Goal: Task Accomplishment & Management: Use online tool/utility

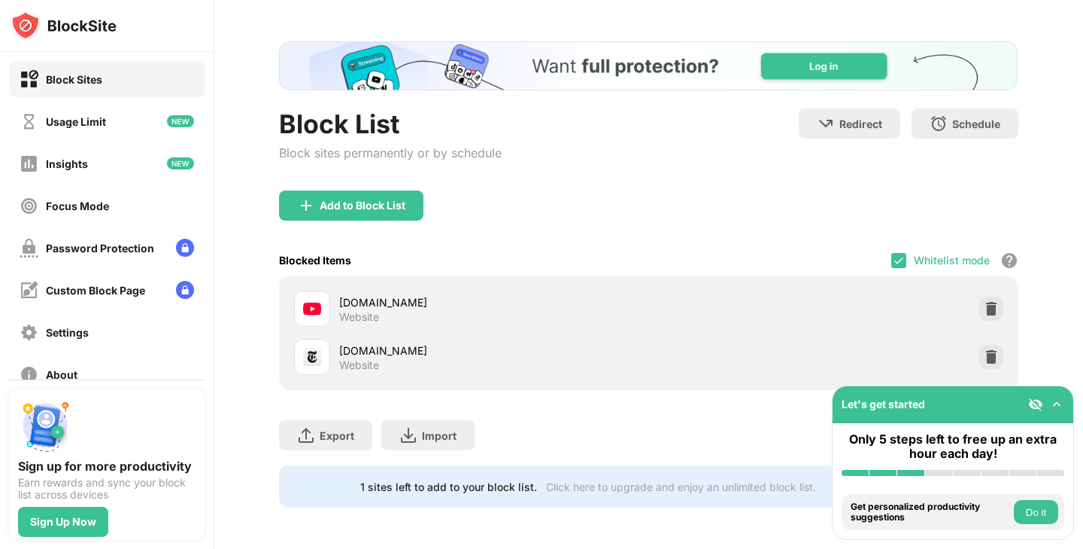
scroll to position [52, 0]
click at [899, 263] on img at bounding box center [899, 261] width 12 height 12
click at [1059, 412] on div "Let's get started" at bounding box center [953, 404] width 241 height 37
click at [1057, 406] on img at bounding box center [1057, 404] width 15 height 15
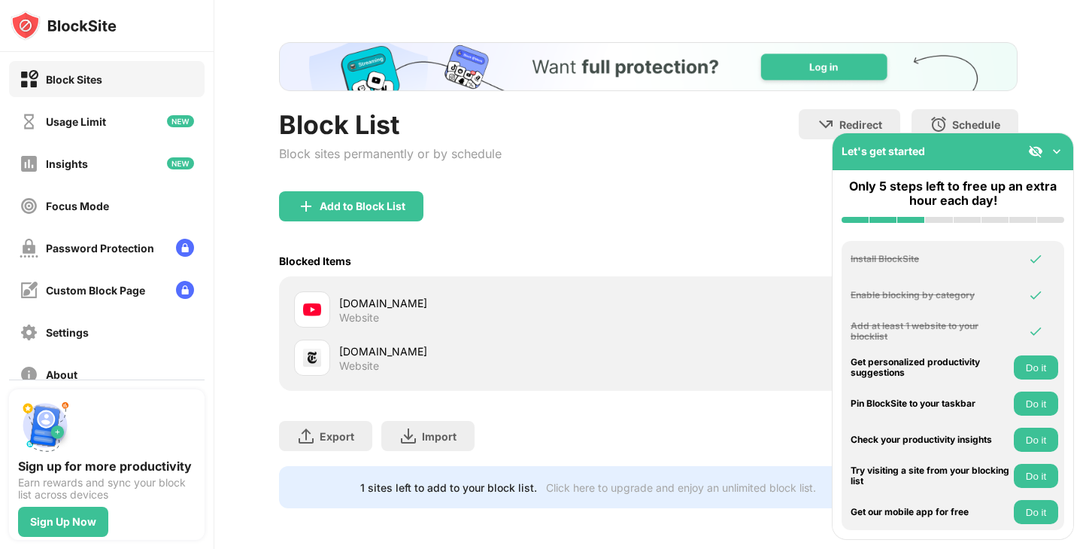
click at [1055, 151] on img at bounding box center [1057, 151] width 15 height 15
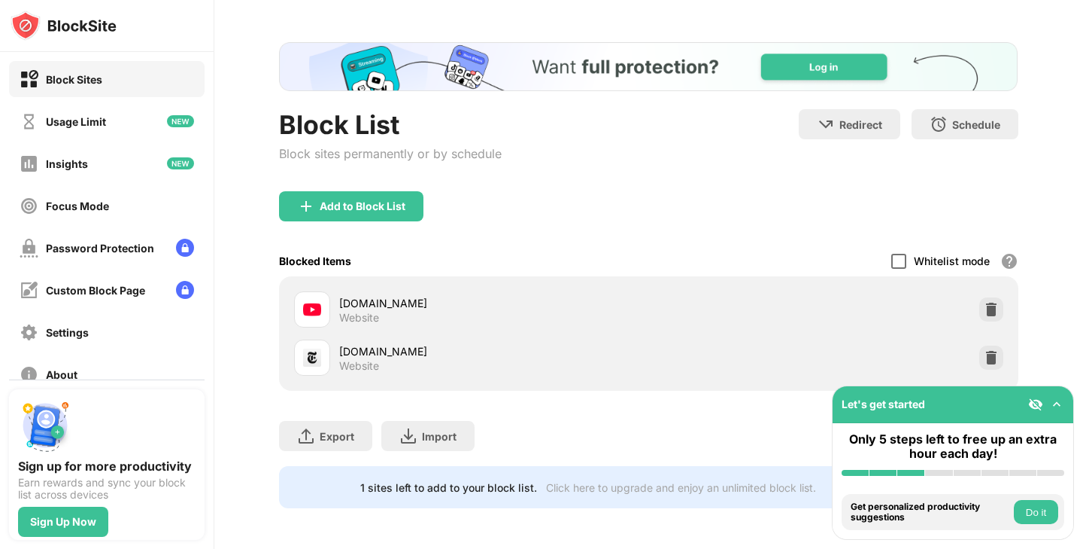
scroll to position [53, 0]
click at [950, 125] on div "Schedule Select which days and timeframes the block list will be active" at bounding box center [965, 123] width 107 height 30
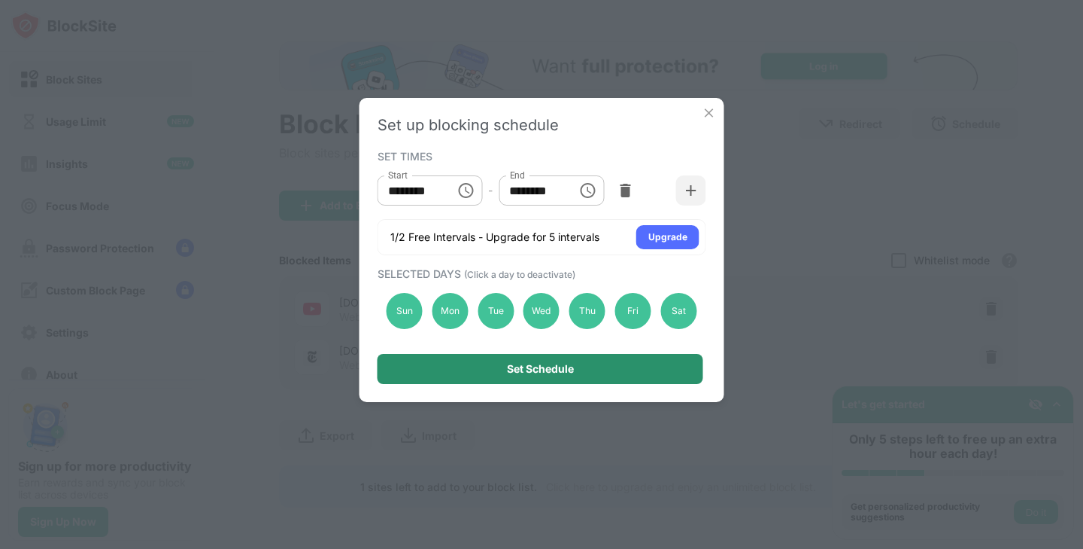
click at [637, 374] on div "Set Schedule" at bounding box center [541, 369] width 326 height 30
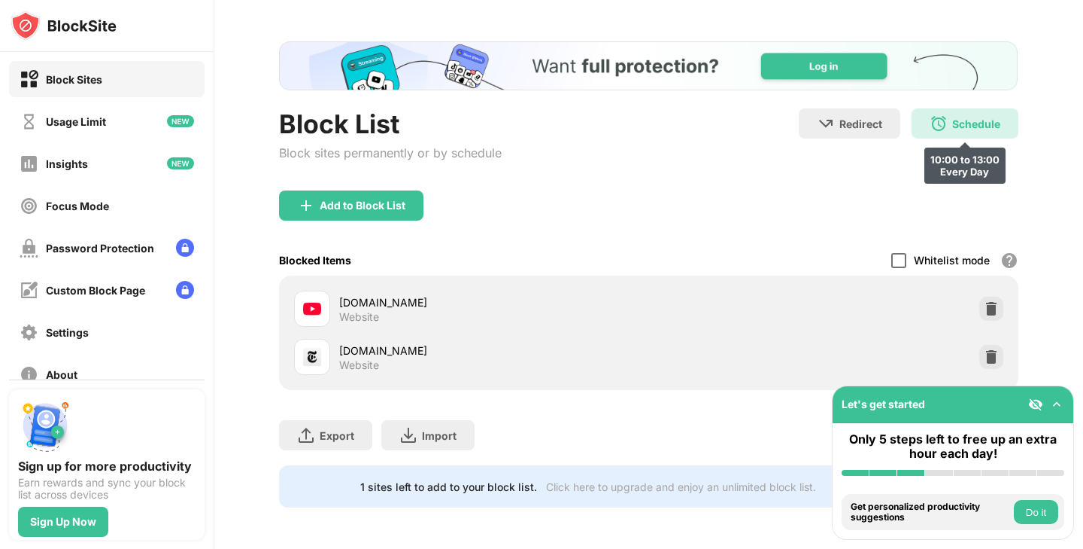
click at [977, 132] on div "Schedule 10:00 to 13:00 Every Day" at bounding box center [965, 123] width 107 height 30
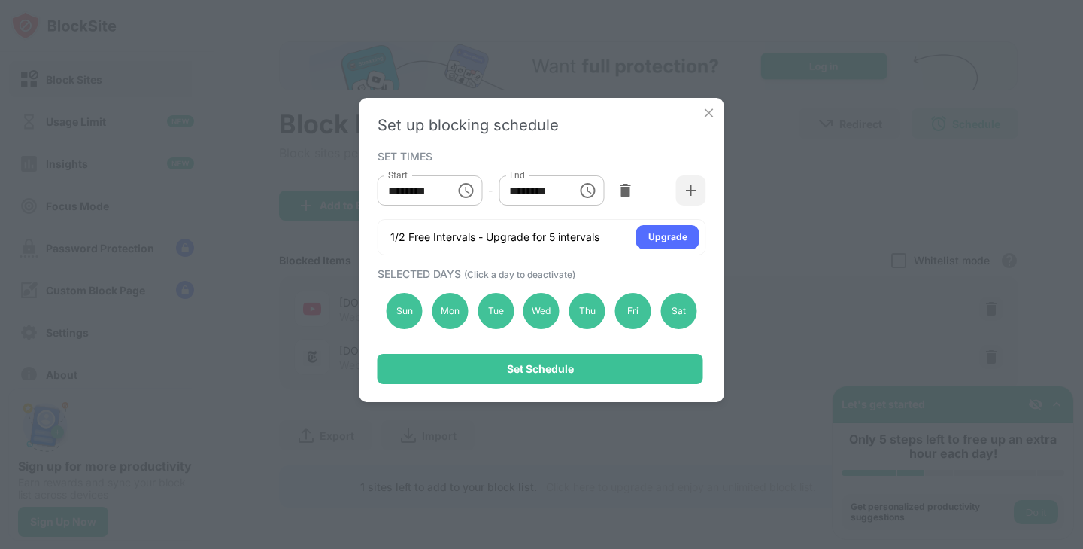
click at [814, 180] on div "Set up blocking schedule SET TIMES Start ******** Start - End ******** End 1/2 …" at bounding box center [541, 274] width 1083 height 549
click at [706, 110] on img at bounding box center [709, 112] width 15 height 15
